Goal: Navigation & Orientation: Go to known website

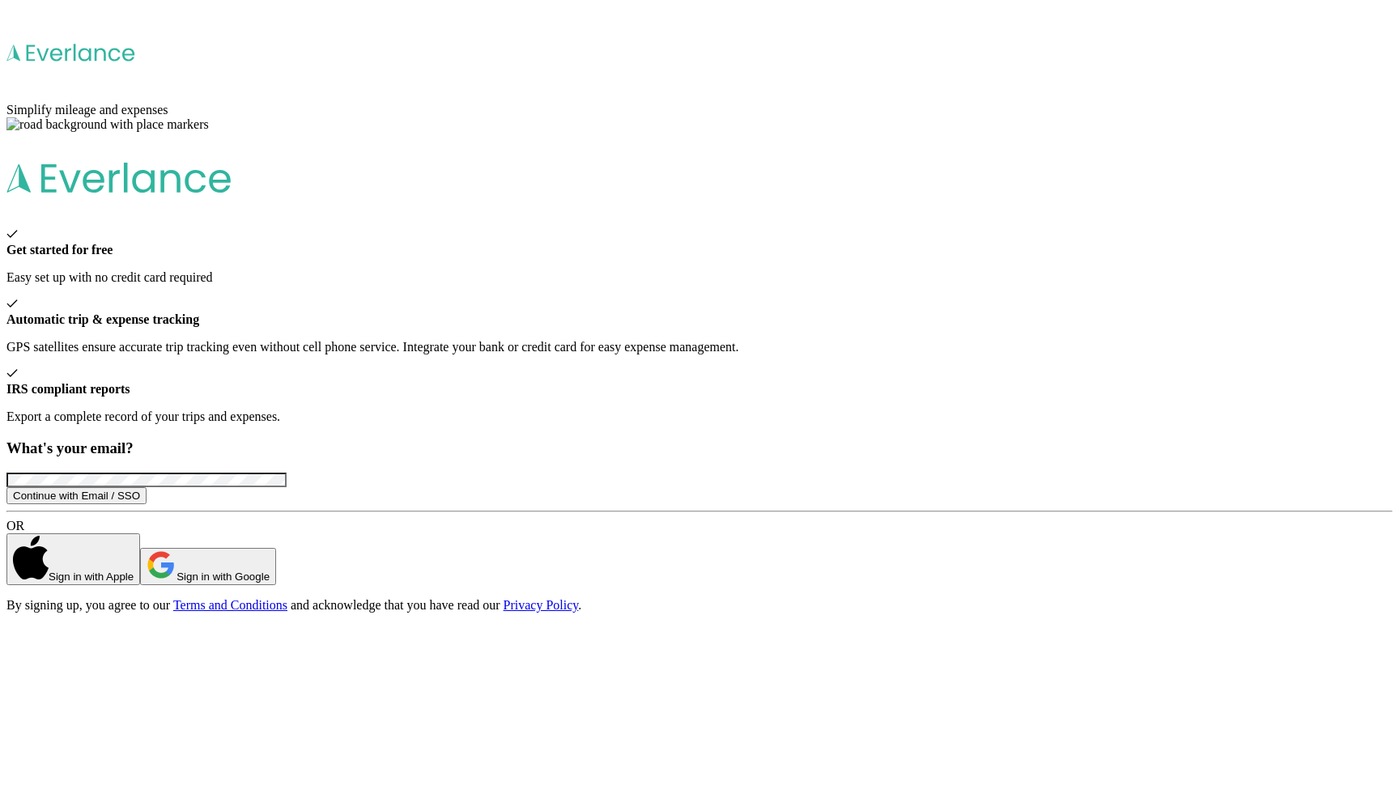
click at [287, 472] on span at bounding box center [146, 479] width 280 height 14
click at [147, 487] on button "Continue with Email / SSO" at bounding box center [76, 495] width 140 height 17
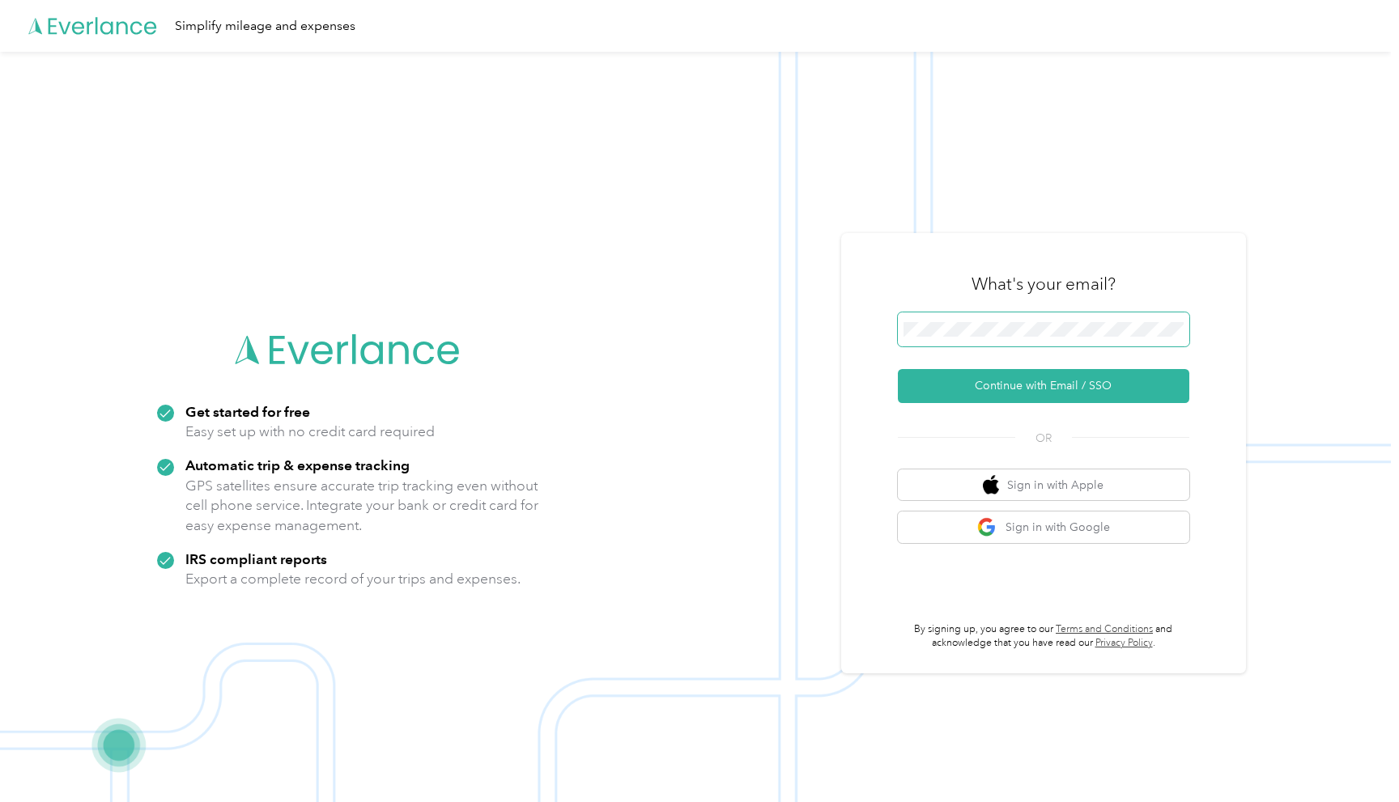
click at [986, 321] on span at bounding box center [1043, 330] width 291 height 34
click at [981, 338] on span at bounding box center [1043, 330] width 291 height 34
click at [1013, 385] on button "Continue with Email / SSO" at bounding box center [1043, 386] width 291 height 34
click at [1030, 391] on button "Continue with Email / SSO" at bounding box center [1043, 386] width 291 height 34
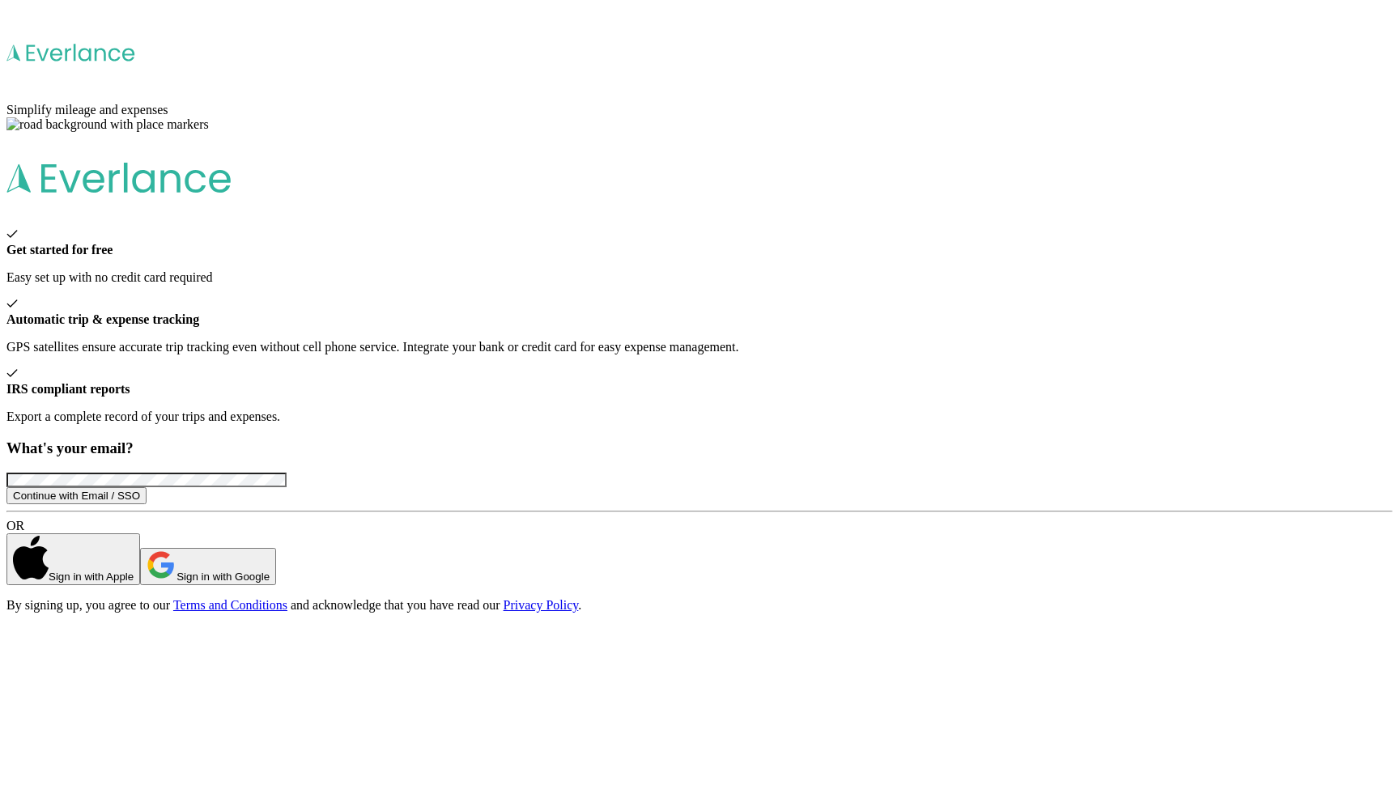
click at [287, 472] on span at bounding box center [146, 479] width 280 height 14
click at [147, 487] on button "Continue with Email / SSO" at bounding box center [76, 495] width 140 height 17
